Goal: Information Seeking & Learning: Understand process/instructions

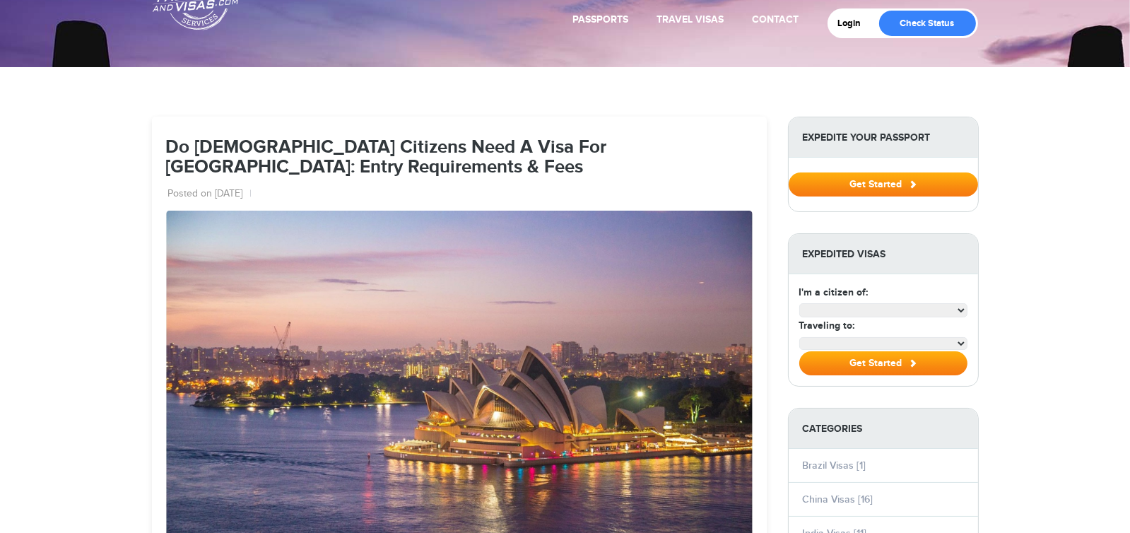
select select "**********"
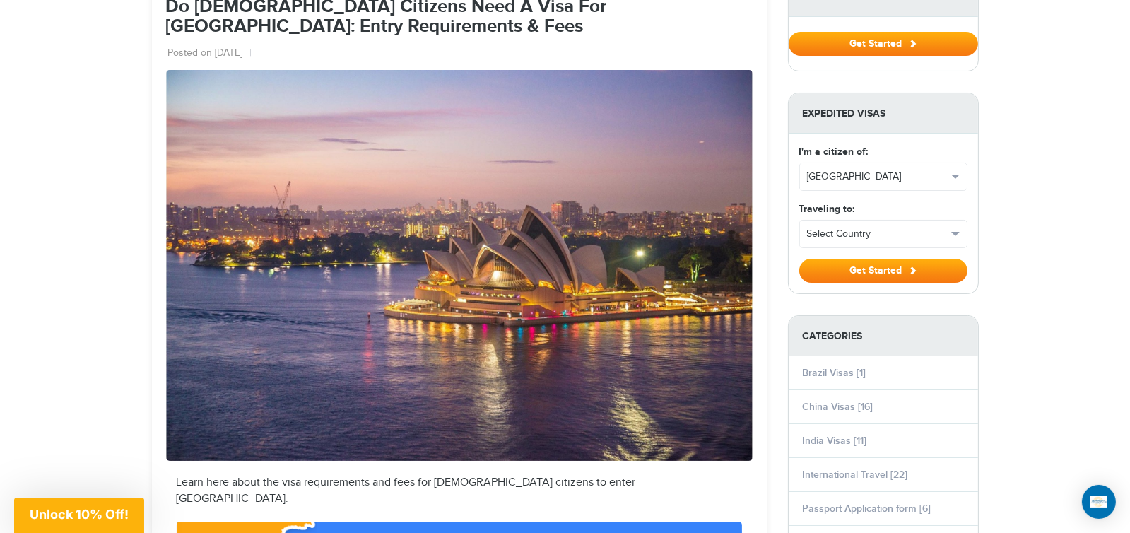
scroll to position [212, 0]
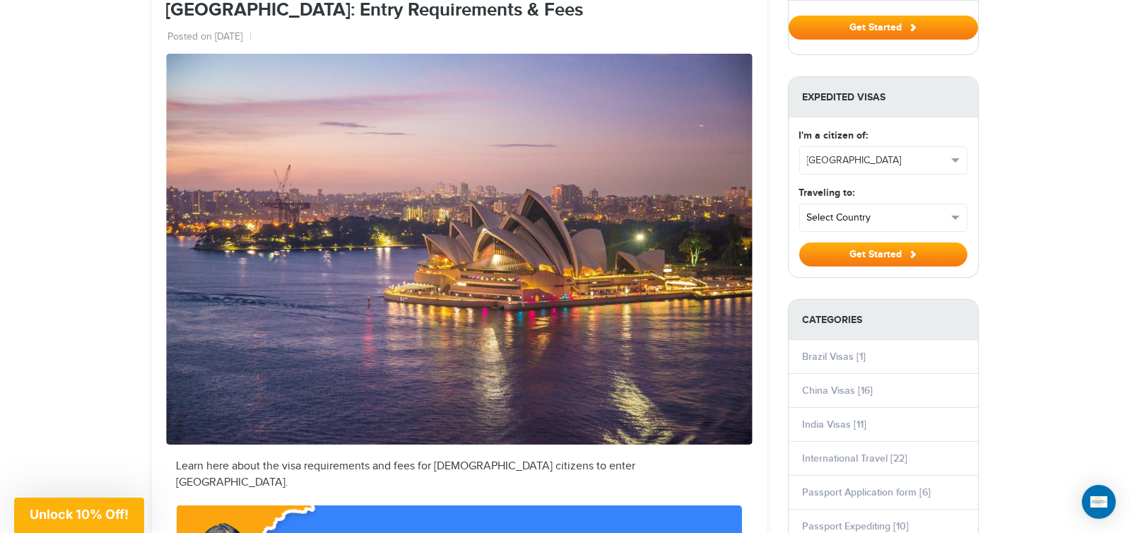
click at [896, 216] on span "Select Country" at bounding box center [877, 218] width 140 height 14
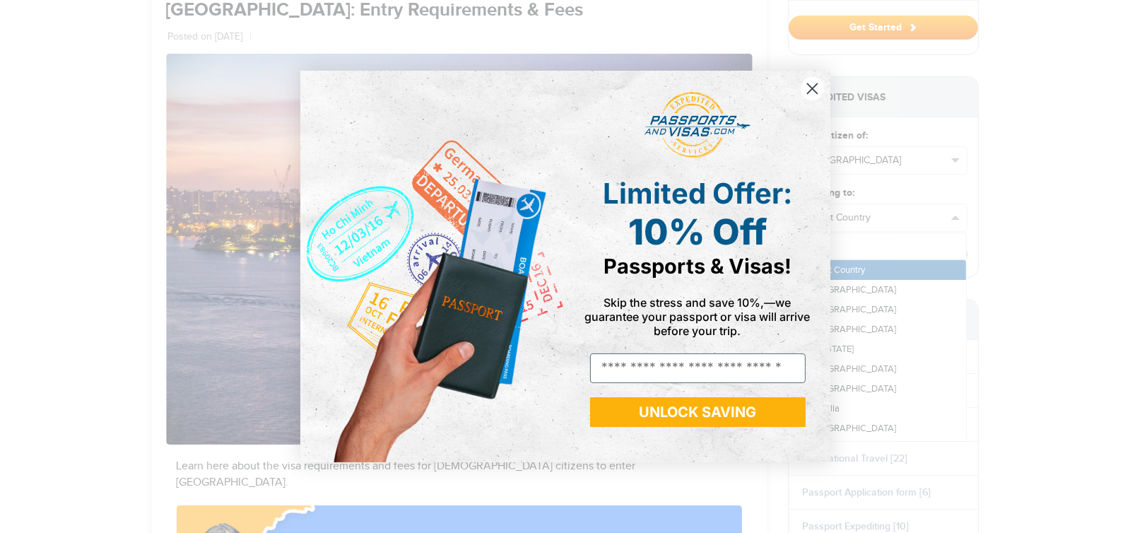
click at [815, 90] on circle "Close dialog" at bounding box center [811, 88] width 23 height 23
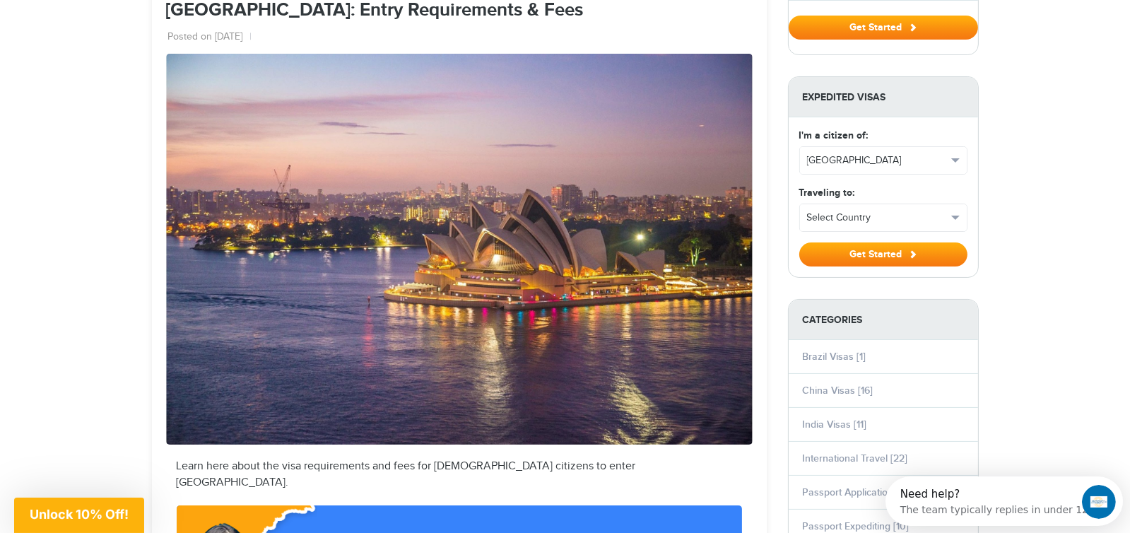
scroll to position [0, 0]
click at [858, 201] on div "**********" at bounding box center [883, 213] width 179 height 57
click at [862, 211] on span "Select Country" at bounding box center [877, 218] width 140 height 14
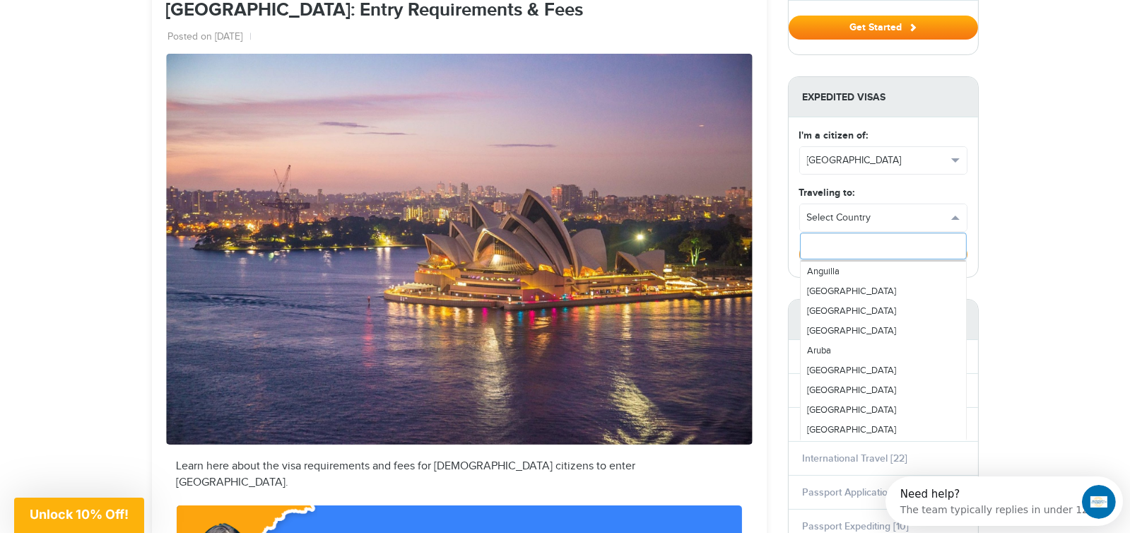
scroll to position [141, 0]
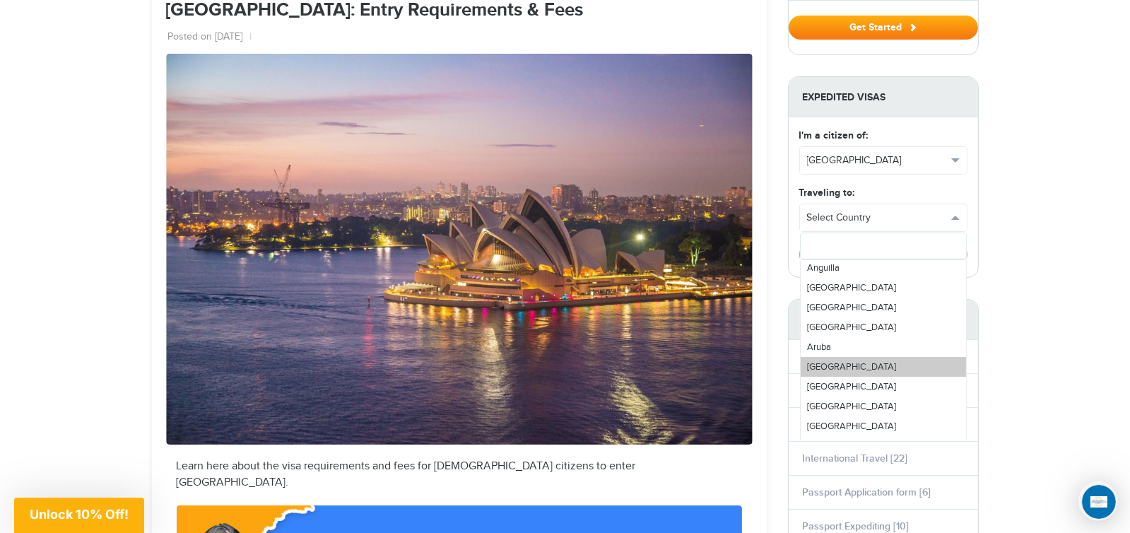
click at [855, 362] on link "[GEOGRAPHIC_DATA]" at bounding box center [883, 367] width 165 height 20
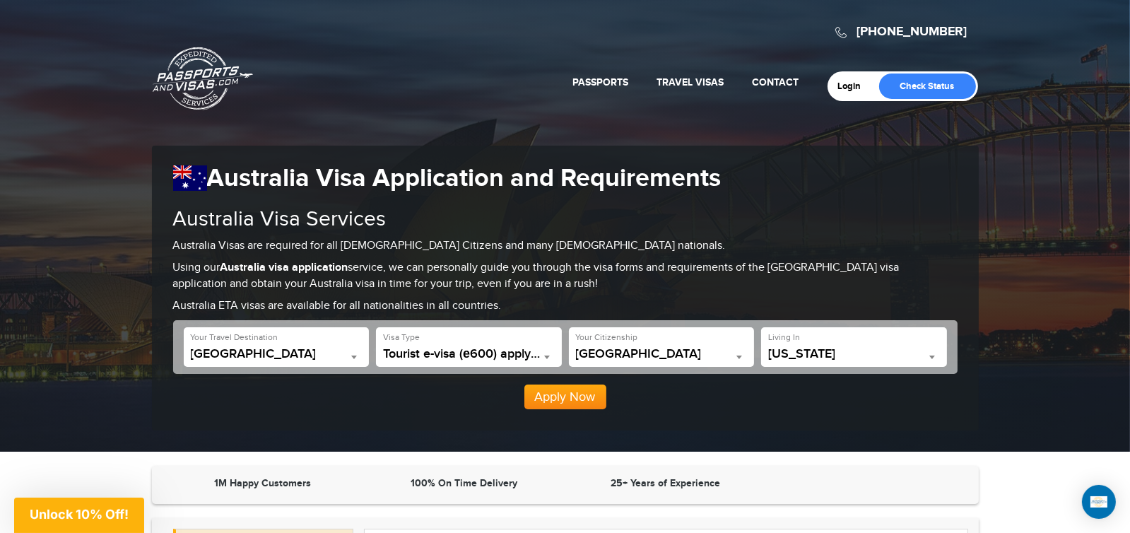
scroll to position [70, 0]
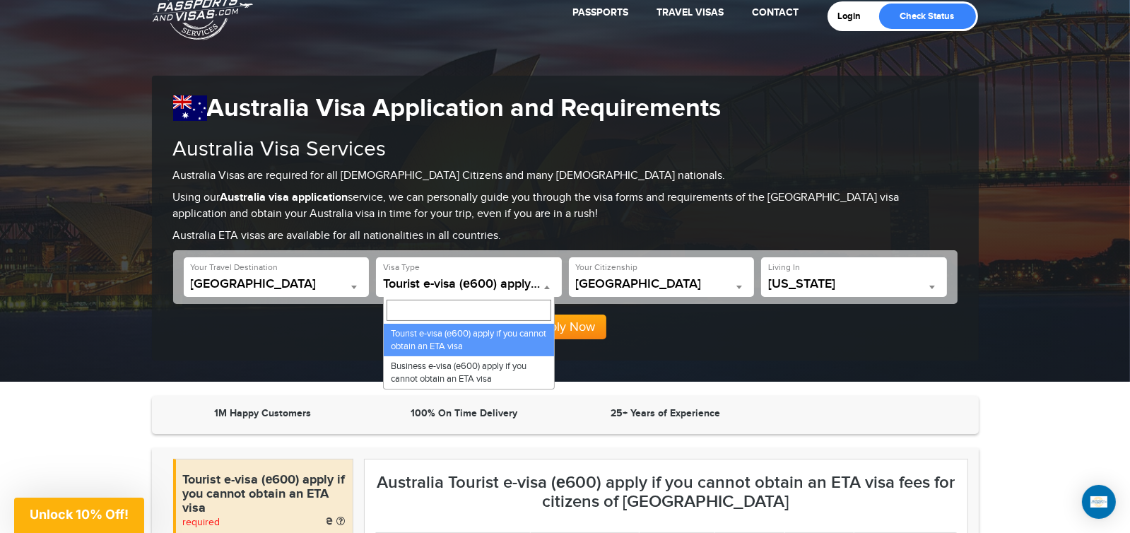
click at [549, 286] on span at bounding box center [547, 287] width 14 height 18
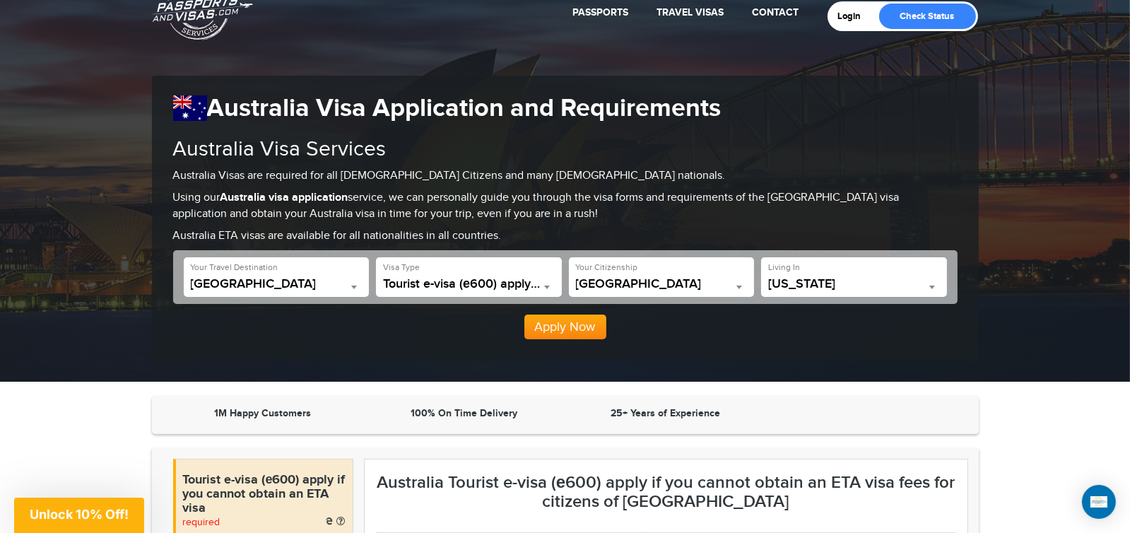
click at [549, 286] on span at bounding box center [547, 287] width 14 height 18
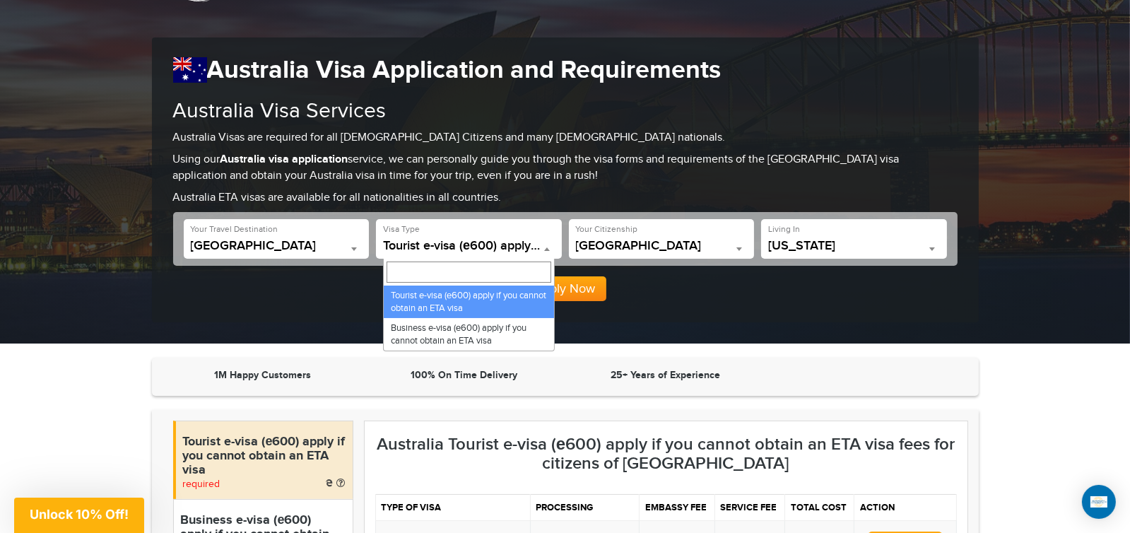
scroll to position [141, 0]
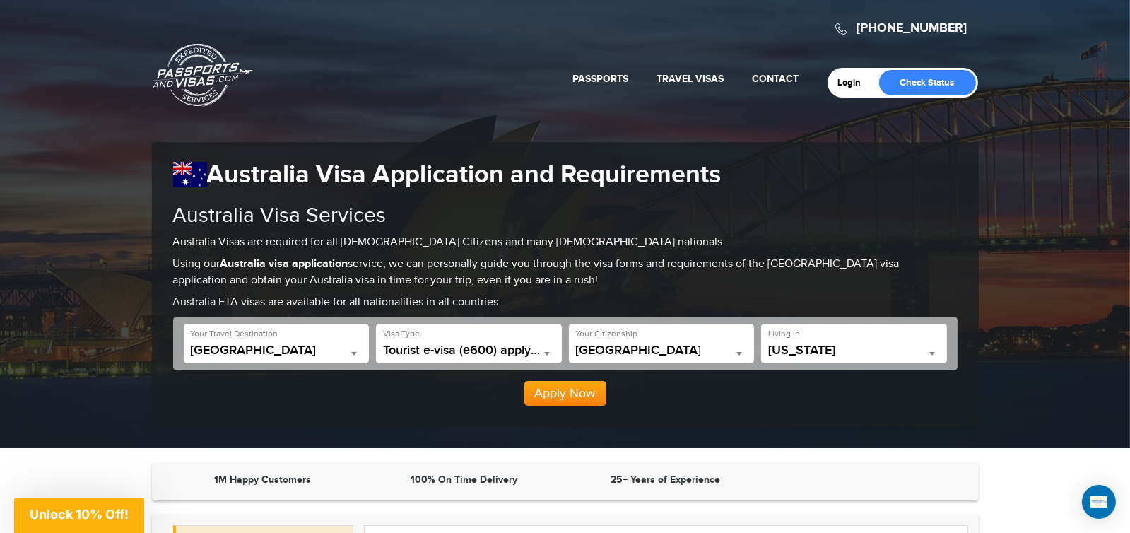
scroll to position [0, 0]
